Goal: Task Accomplishment & Management: Use online tool/utility

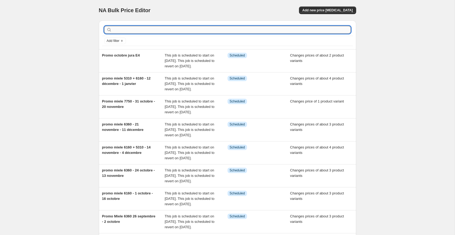
click at [133, 31] on input "text" at bounding box center [232, 30] width 238 height 8
type input "delonghi"
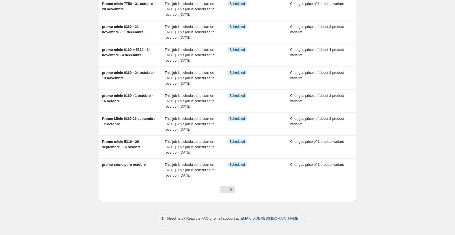
scroll to position [151, 0]
click at [232, 194] on div at bounding box center [227, 192] width 22 height 21
click at [230, 188] on icon "Next" at bounding box center [230, 189] width 5 height 5
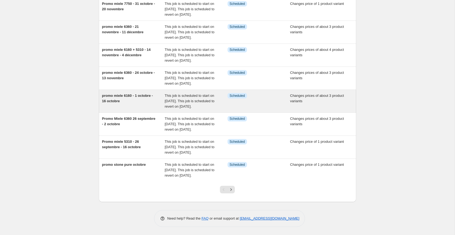
scroll to position [129, 0]
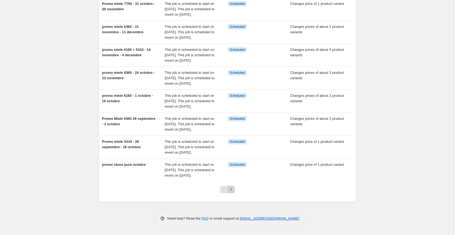
click at [228, 194] on button "Next" at bounding box center [231, 190] width 8 height 8
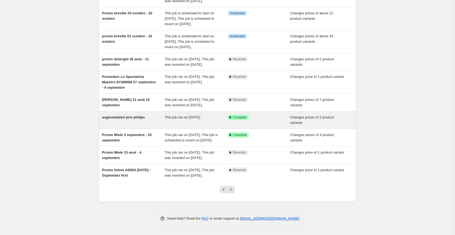
scroll to position [84, 0]
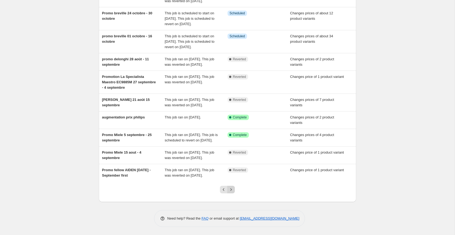
click at [230, 192] on icon "Next" at bounding box center [230, 189] width 5 height 5
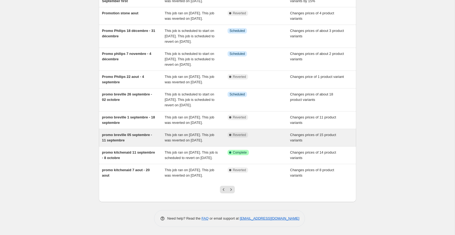
scroll to position [104, 0]
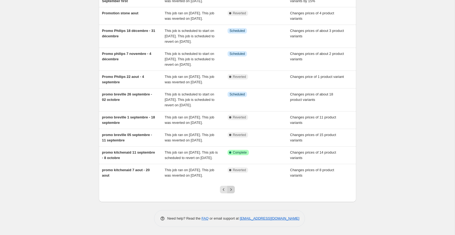
click at [232, 192] on icon "Next" at bounding box center [230, 189] width 5 height 5
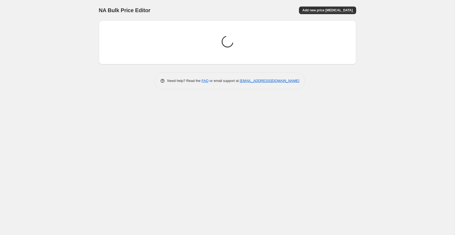
scroll to position [0, 0]
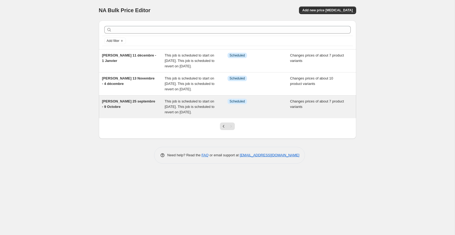
click at [153, 115] on div "[PERSON_NAME] 25 septembre - 9 Octobre" at bounding box center [133, 107] width 63 height 16
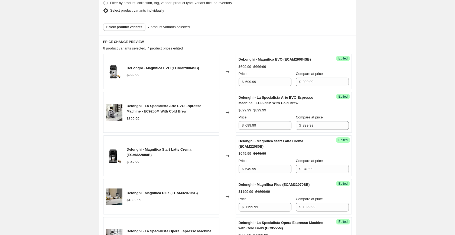
scroll to position [136, 0]
